Goal: Transaction & Acquisition: Download file/media

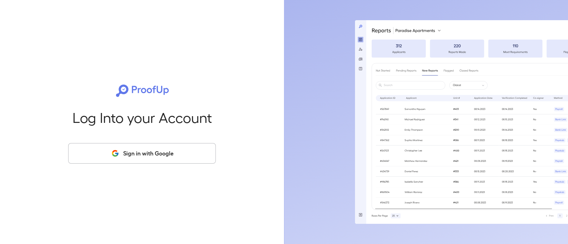
click at [136, 149] on button "Sign in with Google" at bounding box center [142, 153] width 148 height 21
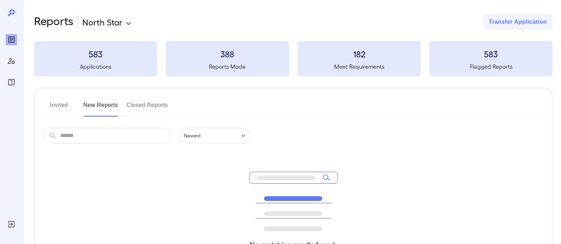
click at [104, 130] on input "text" at bounding box center [115, 136] width 110 height 16
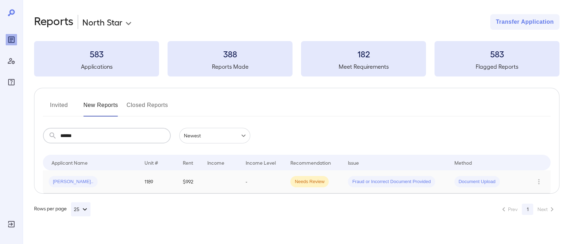
type input "*****"
click at [117, 176] on td "[PERSON_NAME].." at bounding box center [91, 182] width 96 height 23
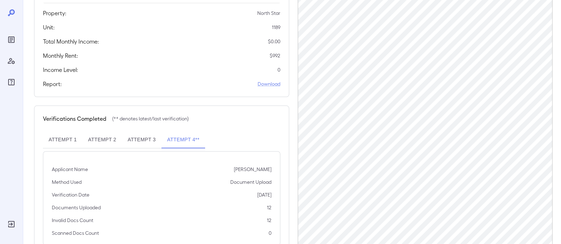
scroll to position [149, 0]
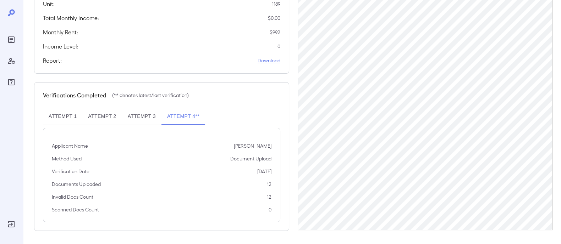
click at [274, 61] on link "Download" at bounding box center [269, 60] width 23 height 7
